Goal: Task Accomplishment & Management: Use online tool/utility

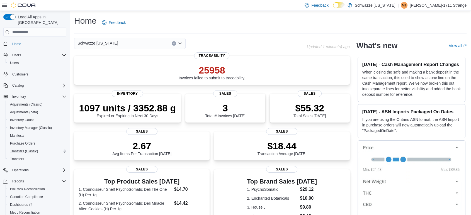
scroll to position [29, 0]
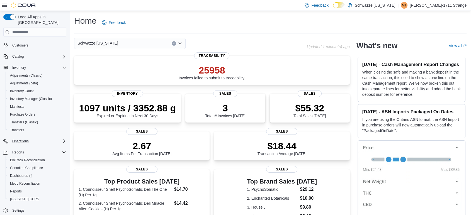
click at [33, 138] on div "Operations" at bounding box center [38, 141] width 56 height 7
click at [22, 147] on span "Cash Management" at bounding box center [24, 149] width 28 height 4
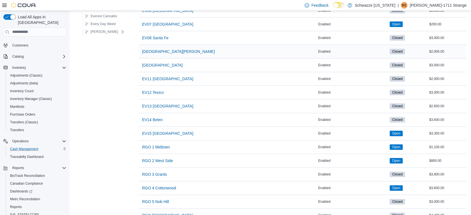
scroll to position [257, 0]
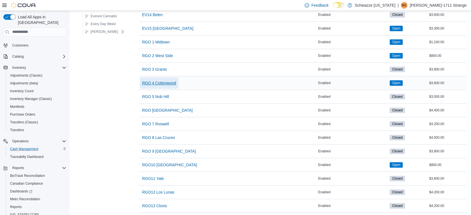
click at [159, 82] on span "RGO 4 Cottonwood" at bounding box center [159, 83] width 34 height 6
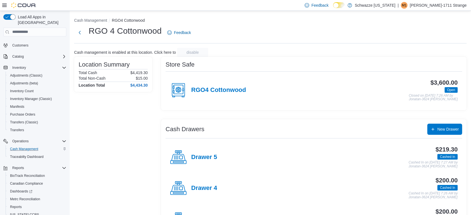
scroll to position [23, 0]
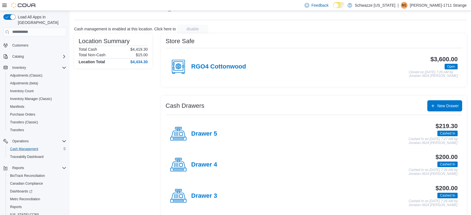
click at [224, 59] on div "RGO4 Cottonwood" at bounding box center [208, 67] width 76 height 17
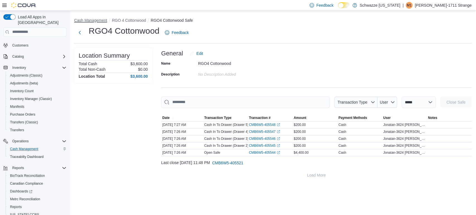
click at [91, 19] on button "Cash Management" at bounding box center [90, 20] width 33 height 4
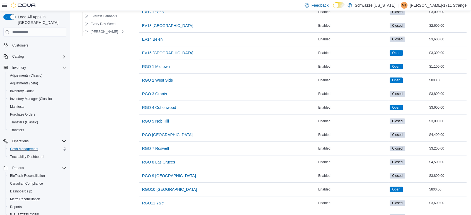
scroll to position [233, 0]
click at [165, 132] on span "RGO [GEOGRAPHIC_DATA]" at bounding box center [167, 135] width 51 height 6
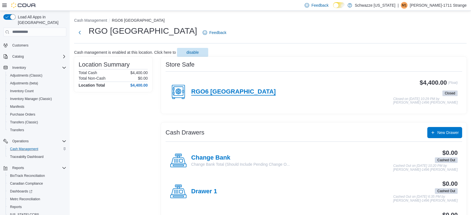
click at [201, 93] on h4 "RGO6 [GEOGRAPHIC_DATA]" at bounding box center [233, 91] width 84 height 7
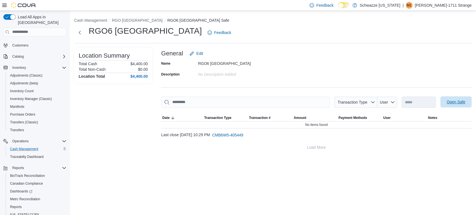
click at [451, 104] on span "Open Safe" at bounding box center [456, 102] width 19 height 6
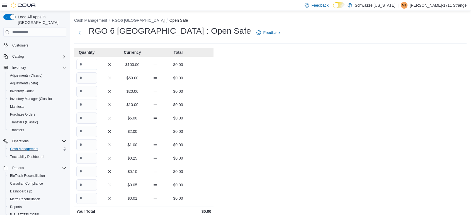
click at [85, 62] on input "Quantity" at bounding box center [86, 64] width 21 height 11
type input "**"
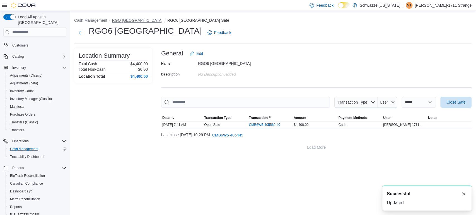
click at [145, 20] on button "RGO [GEOGRAPHIC_DATA]" at bounding box center [137, 20] width 51 height 4
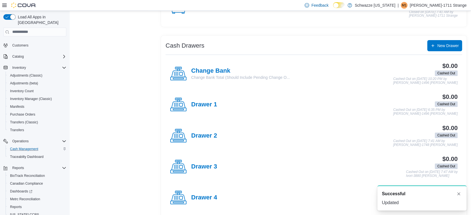
scroll to position [84, 0]
click at [196, 67] on h4 "Change Bank" at bounding box center [240, 70] width 99 height 7
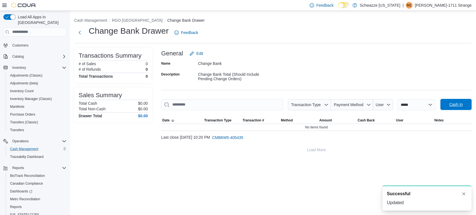
click at [452, 108] on span "Cash In" at bounding box center [455, 104] width 25 height 11
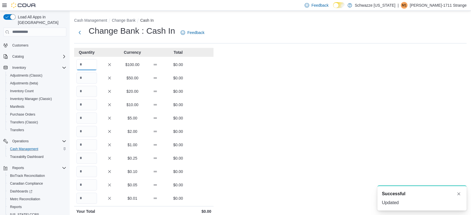
click at [91, 64] on input "Quantity" at bounding box center [86, 64] width 21 height 11
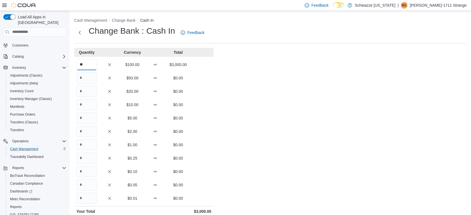
type input "**"
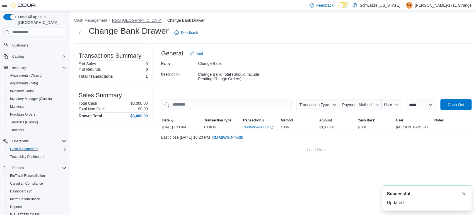
click at [152, 18] on button "RGO [GEOGRAPHIC_DATA]" at bounding box center [137, 20] width 51 height 4
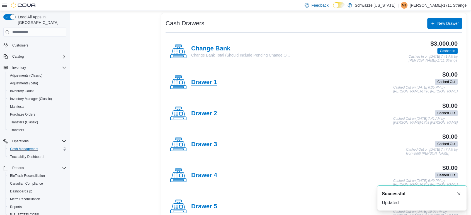
scroll to position [112, 0]
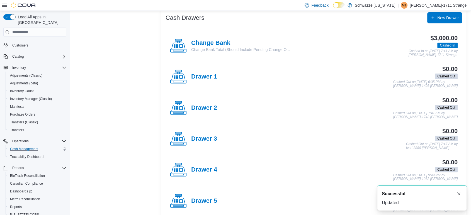
click at [205, 67] on div "Drawer 1 $0.00 Cashed Out Cashed Out on [DATE] 6:35 PM by [PERSON_NAME]-1496 [P…" at bounding box center [314, 76] width 297 height 31
click at [207, 77] on h4 "Drawer 1" at bounding box center [204, 76] width 26 height 7
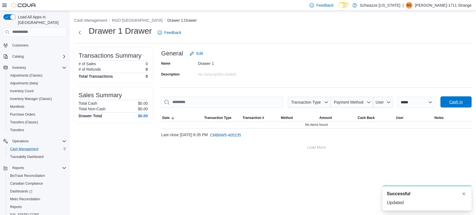
click at [452, 100] on span "Cash In" at bounding box center [455, 102] width 13 height 6
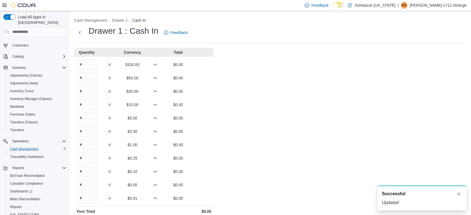
click at [190, 38] on div "Drawer 1 : Cash In Feedback" at bounding box center [132, 32] width 116 height 14
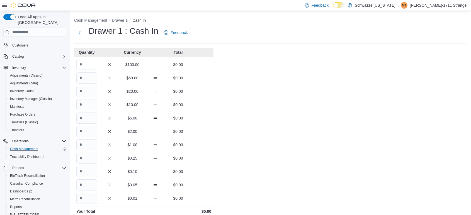
click at [84, 64] on input "Quantity" at bounding box center [86, 64] width 21 height 11
type input "*"
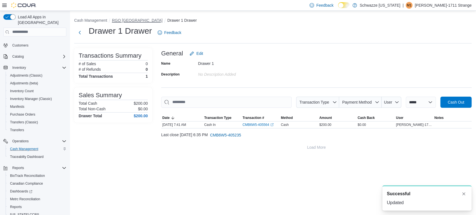
click at [146, 21] on button "RGO [GEOGRAPHIC_DATA]" at bounding box center [137, 20] width 51 height 4
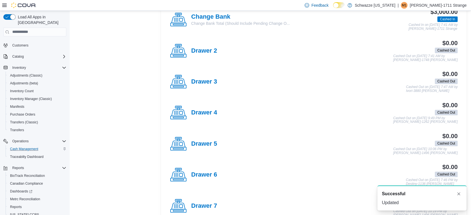
scroll to position [183, 0]
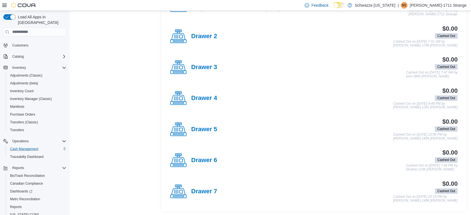
drag, startPoint x: 210, startPoint y: 126, endPoint x: 198, endPoint y: 129, distance: 13.1
click at [198, 129] on h4 "Drawer 5" at bounding box center [204, 129] width 26 height 7
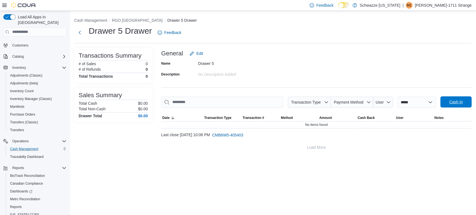
click at [454, 100] on span "Cash In" at bounding box center [455, 102] width 13 height 6
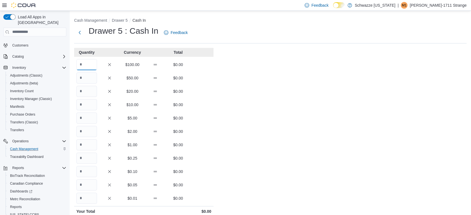
click at [83, 62] on input "Quantity" at bounding box center [86, 64] width 21 height 11
type input "*"
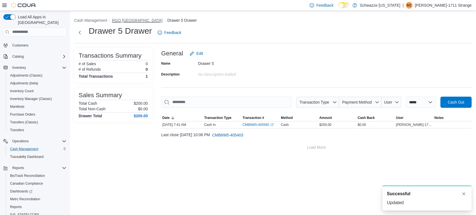
click at [122, 20] on button "RGO [GEOGRAPHIC_DATA]" at bounding box center [137, 20] width 51 height 4
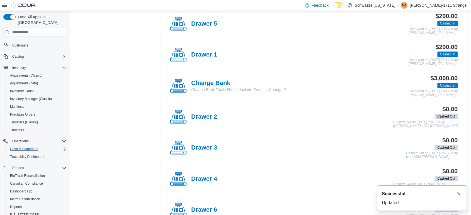
scroll to position [183, 0]
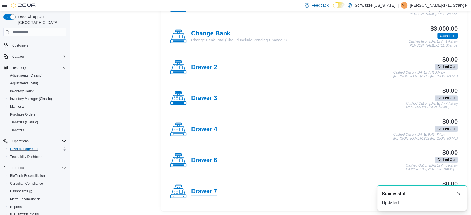
click at [199, 192] on h4 "Drawer 7" at bounding box center [204, 191] width 26 height 7
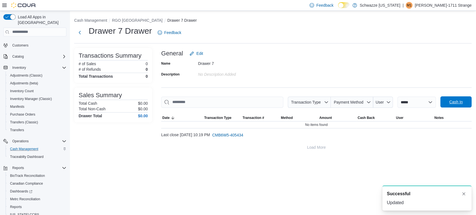
click at [455, 103] on span "Cash In" at bounding box center [455, 102] width 13 height 6
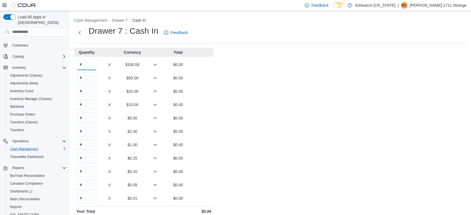
click at [86, 62] on input "Quantity" at bounding box center [86, 64] width 21 height 11
type input "*"
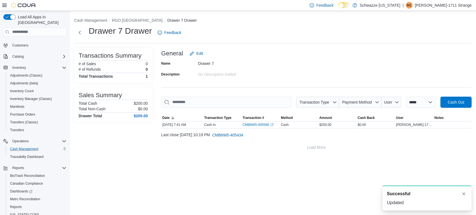
click at [158, 22] on li "RGO [GEOGRAPHIC_DATA]" at bounding box center [139, 21] width 55 height 6
click at [133, 20] on button "RGO [GEOGRAPHIC_DATA]" at bounding box center [137, 20] width 51 height 4
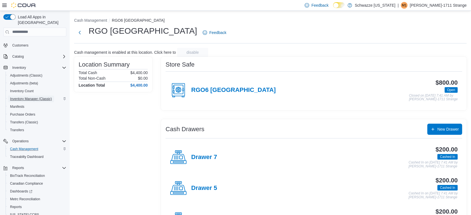
click at [25, 96] on span "Inventory Manager (Classic)" at bounding box center [31, 99] width 42 height 7
